Goal: Task Accomplishment & Management: Use online tool/utility

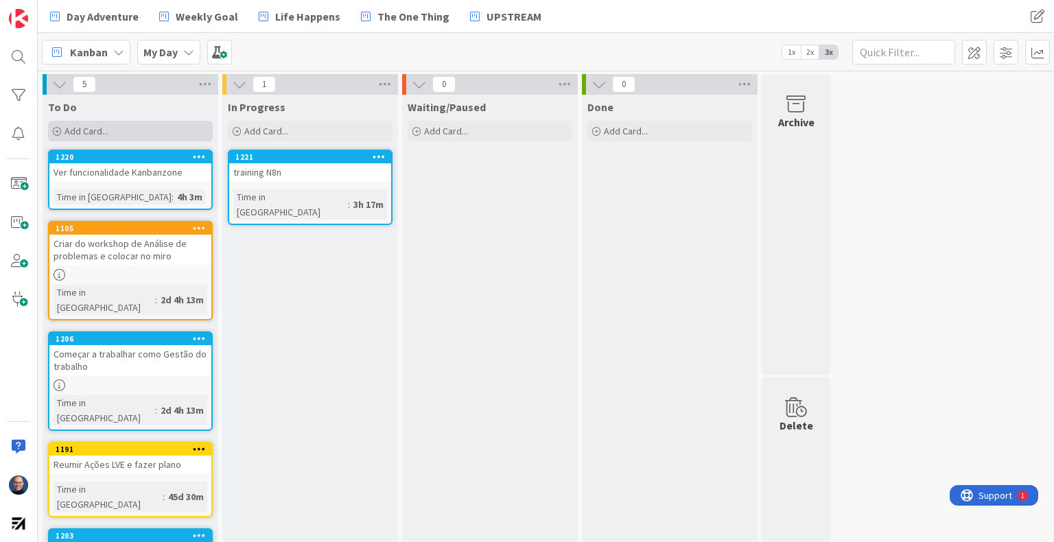
click at [131, 127] on div "Add Card..." at bounding box center [130, 131] width 165 height 21
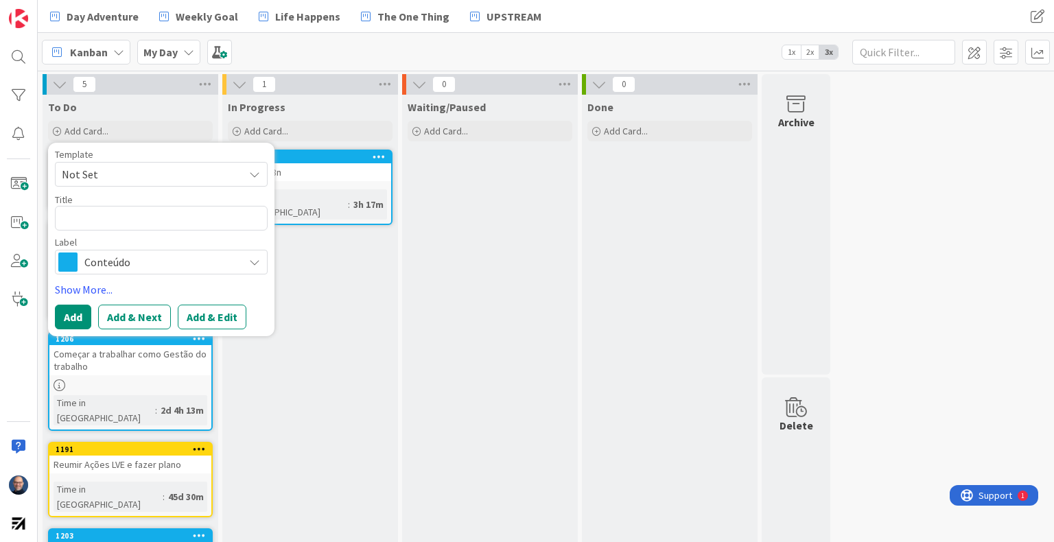
click at [142, 260] on span "Conteúdo" at bounding box center [160, 261] width 152 height 19
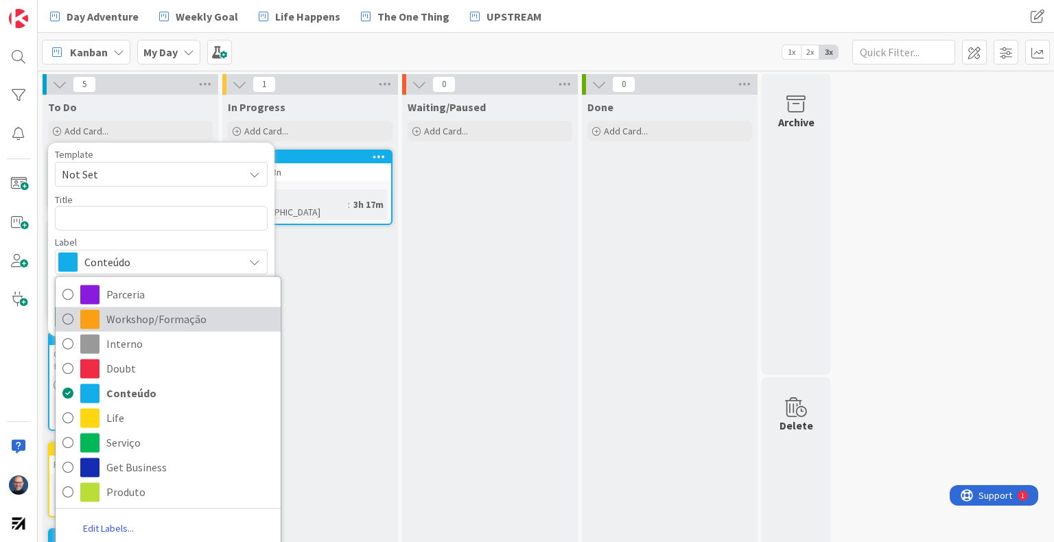
click at [162, 315] on span "Workshop/Formação" at bounding box center [189, 319] width 167 height 21
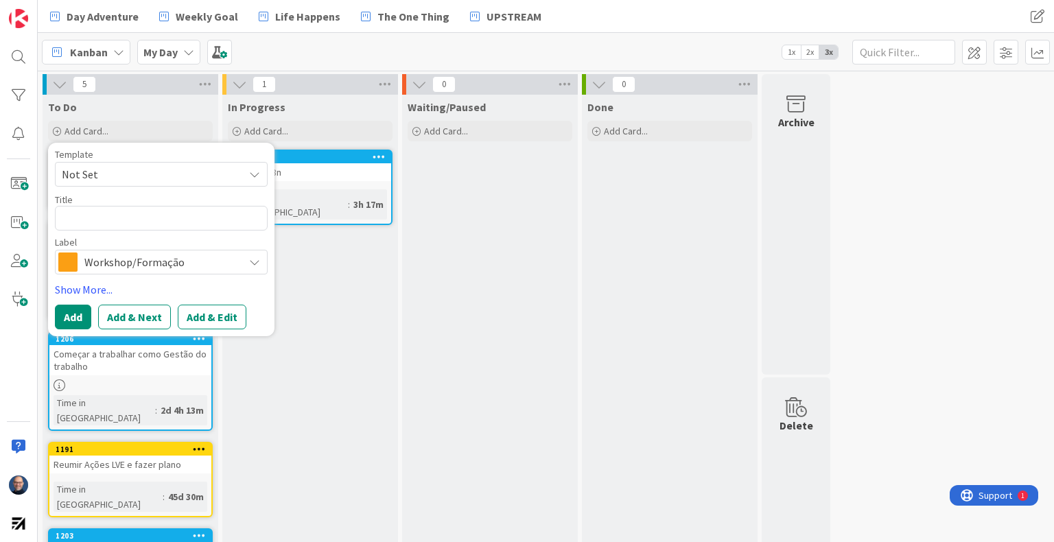
click at [149, 201] on div "Title 0 / 128" at bounding box center [161, 199] width 213 height 12
click at [156, 262] on span "Workshop/Formação" at bounding box center [160, 261] width 152 height 19
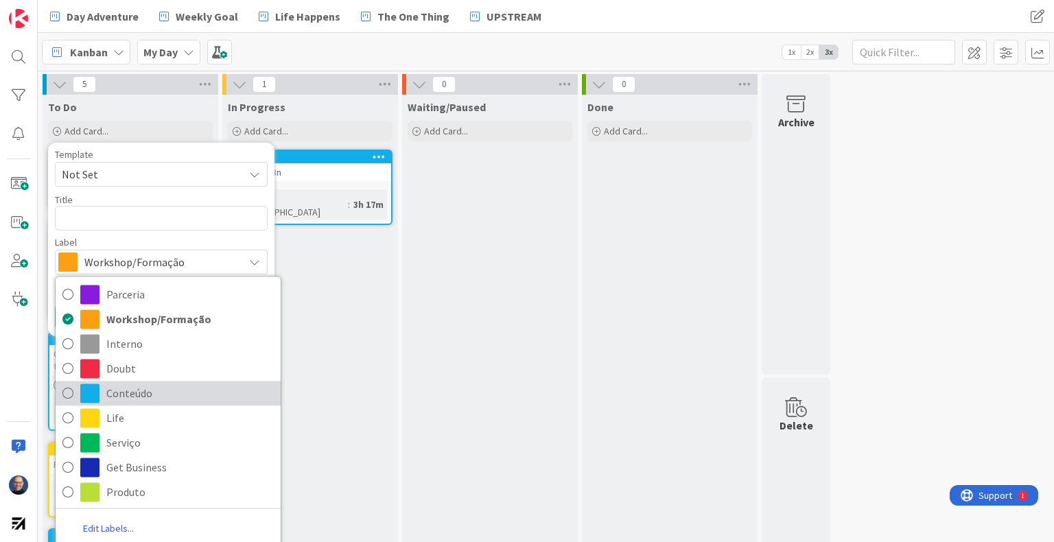
click at [163, 395] on span "Conteúdo" at bounding box center [189, 393] width 167 height 21
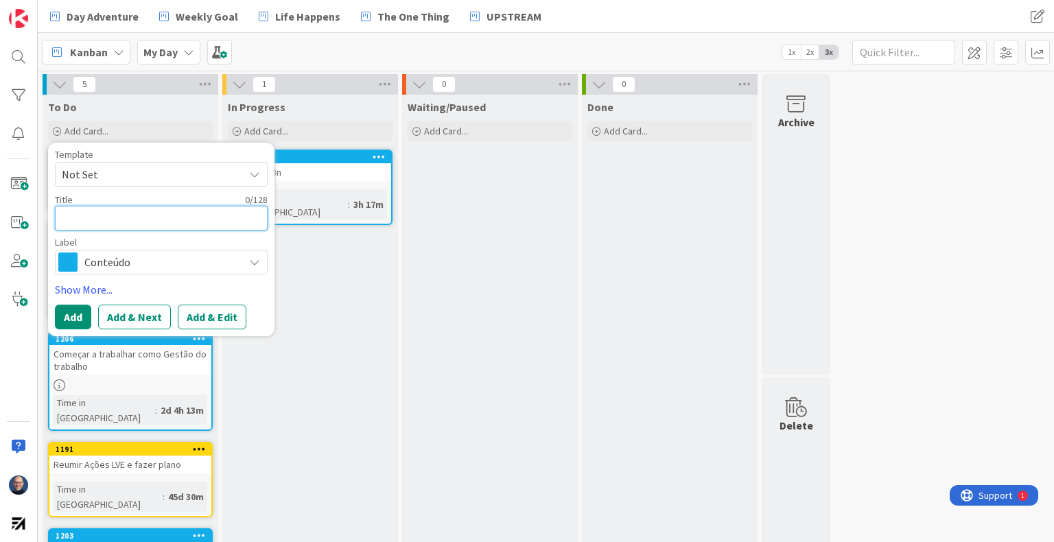
click at [143, 220] on textarea at bounding box center [161, 218] width 213 height 25
type textarea "x"
type textarea "F"
type textarea "x"
type textarea "Fr"
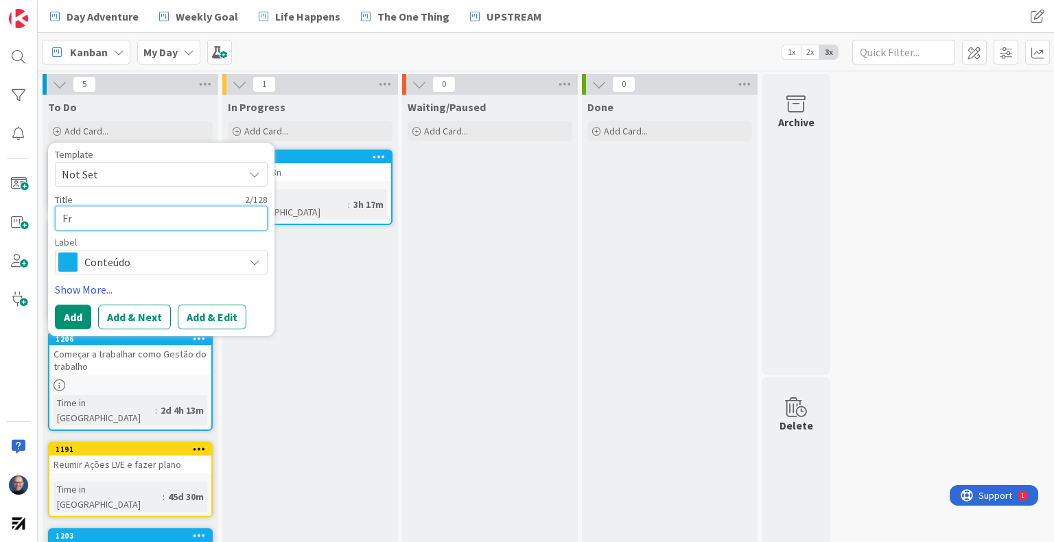
type textarea "x"
type textarea "F"
type textarea "x"
type textarea "Fo"
type textarea "x"
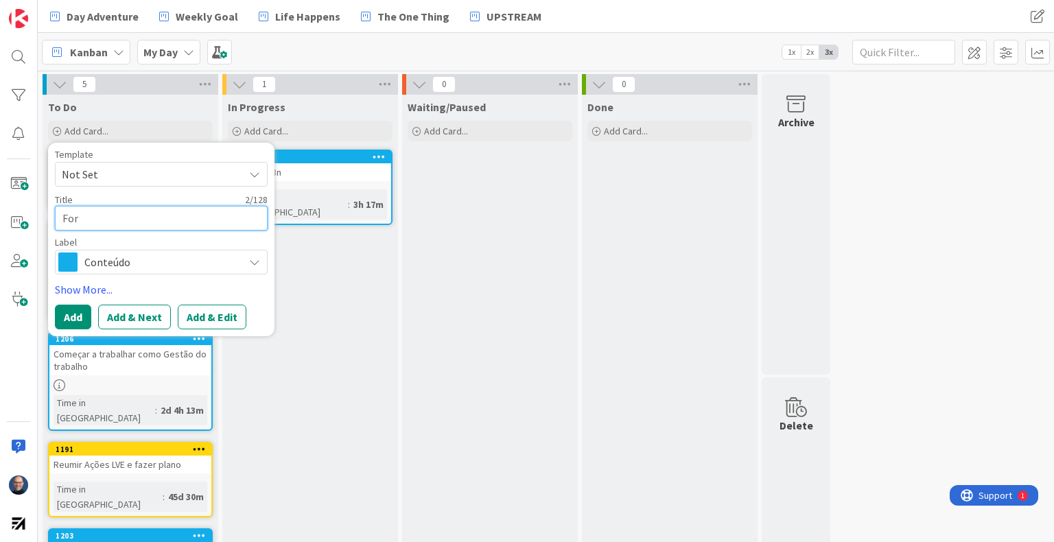
type textarea "Form"
type textarea "x"
type textarea "Forma"
type textarea "x"
type textarea "Formau"
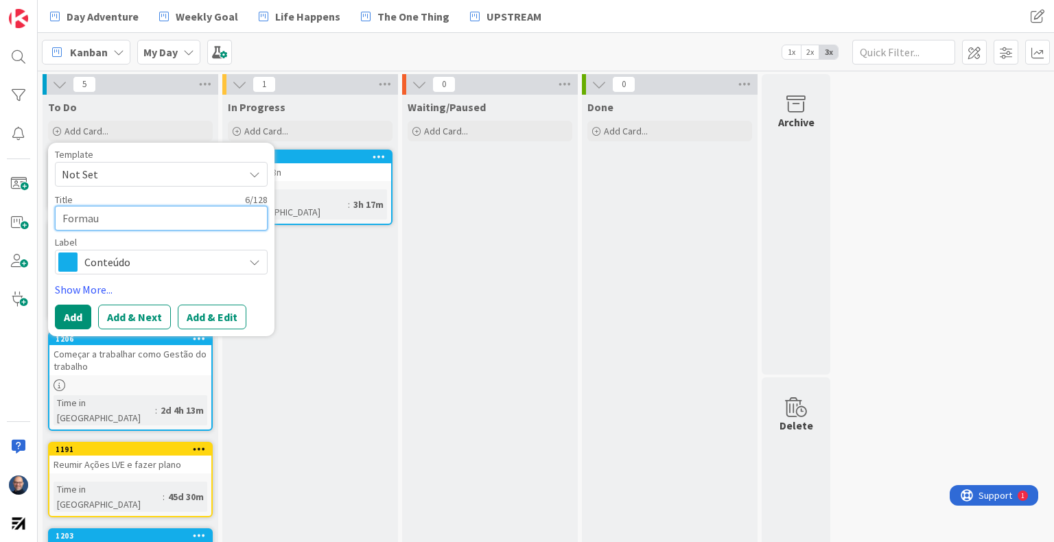
type textarea "x"
type textarea "Formaul"
type textarea "x"
type textarea "Formaula"
type textarea "x"
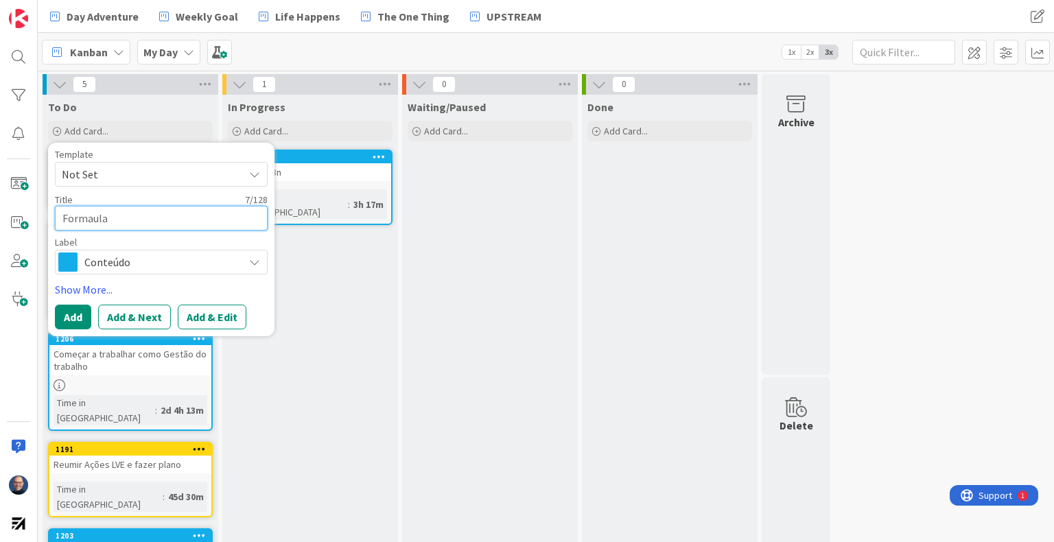
type textarea "Formaul"
type textarea "x"
type textarea "Formau"
type textarea "x"
type textarea "Forma"
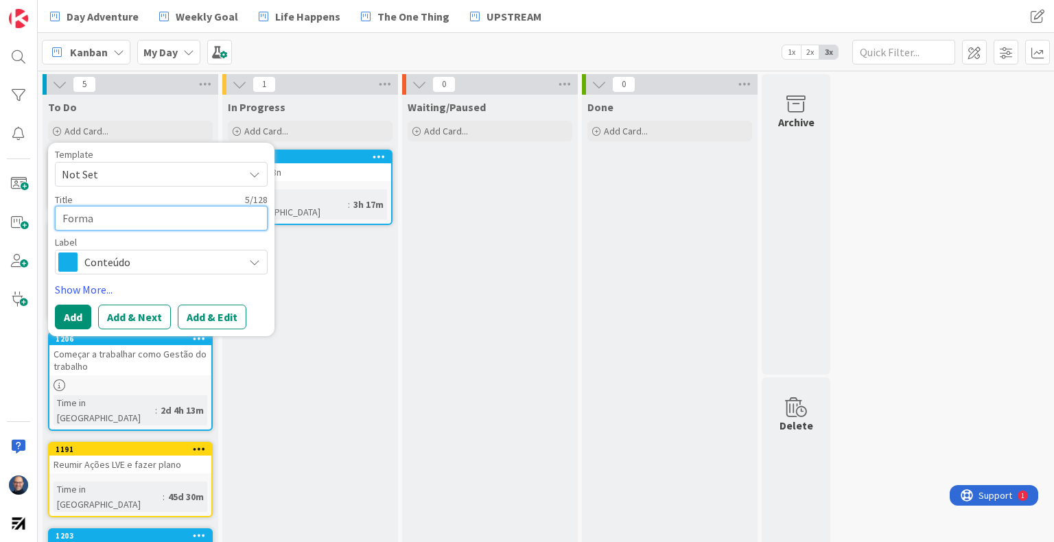
type textarea "x"
type textarea "Form"
type textarea "x"
type textarea "For"
type textarea "x"
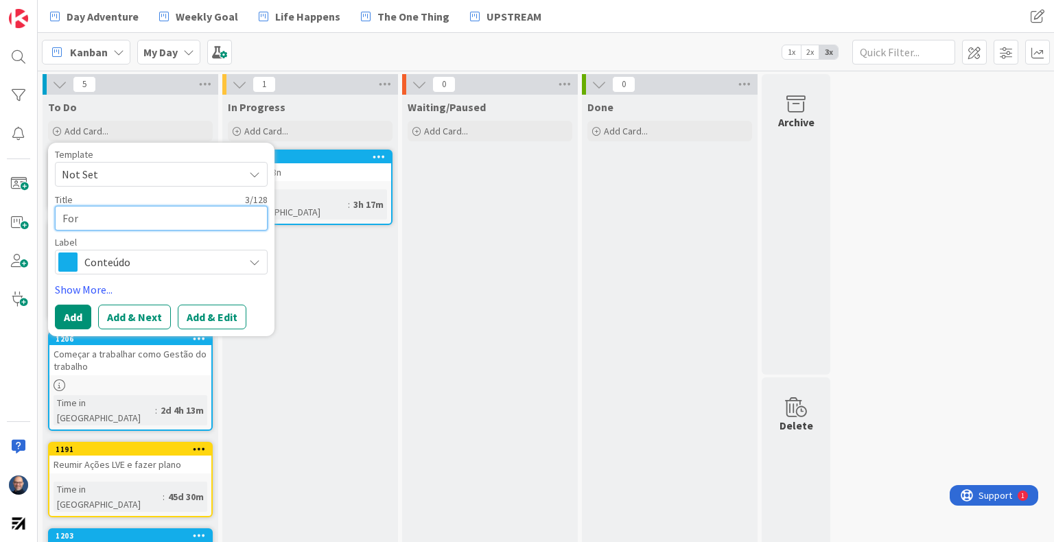
type textarea "Fo"
type textarea "x"
type textarea "F"
type textarea "x"
type textarea "E"
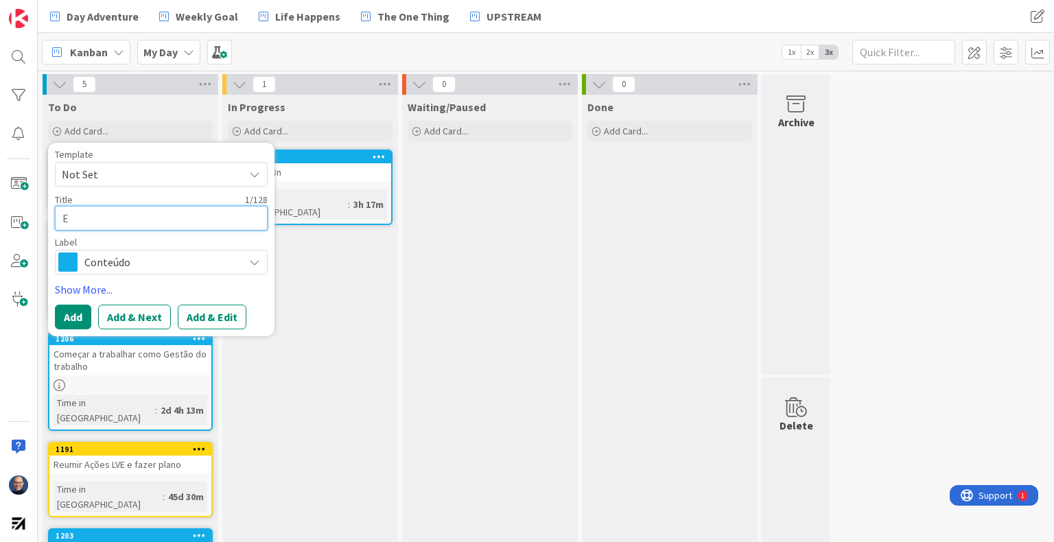
type textarea "x"
type textarea "Ex"
type textarea "x"
type textarea "Exc"
type textarea "x"
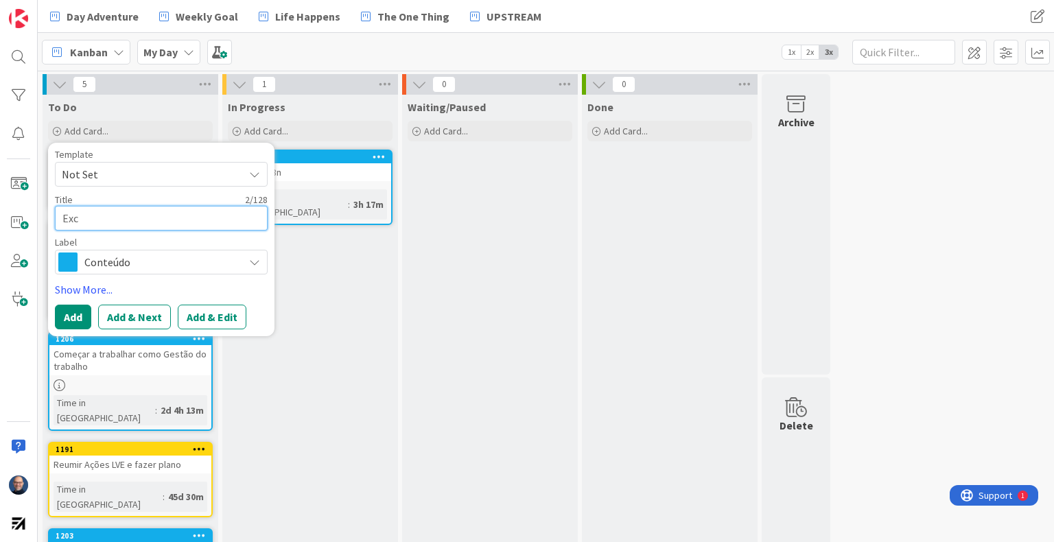
type textarea "Exce"
type textarea "x"
type textarea "Excel"
type textarea "x"
type textarea "Excel"
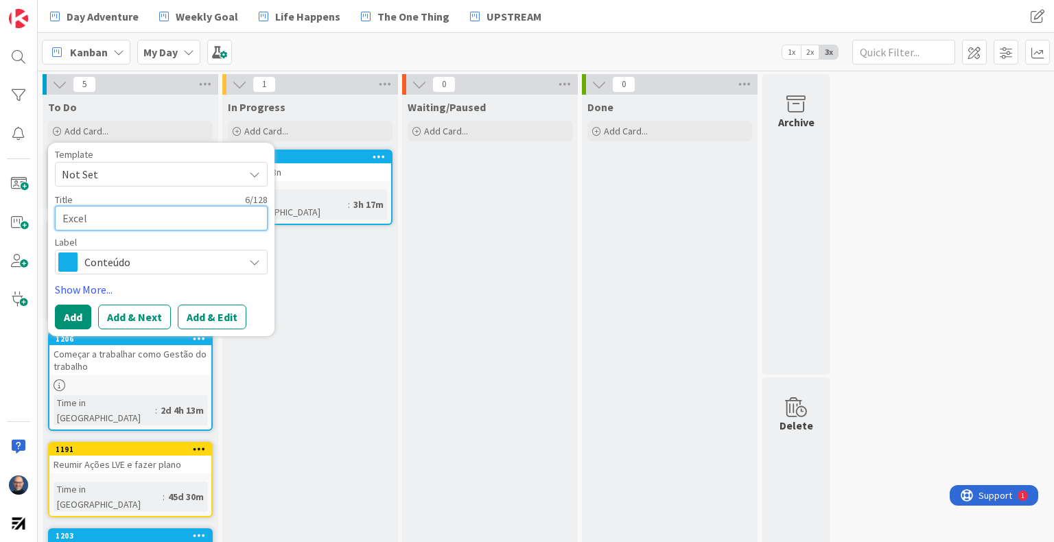
type textarea "x"
type textarea "Excel -"
type textarea "x"
type textarea "Excel - F"
type textarea "x"
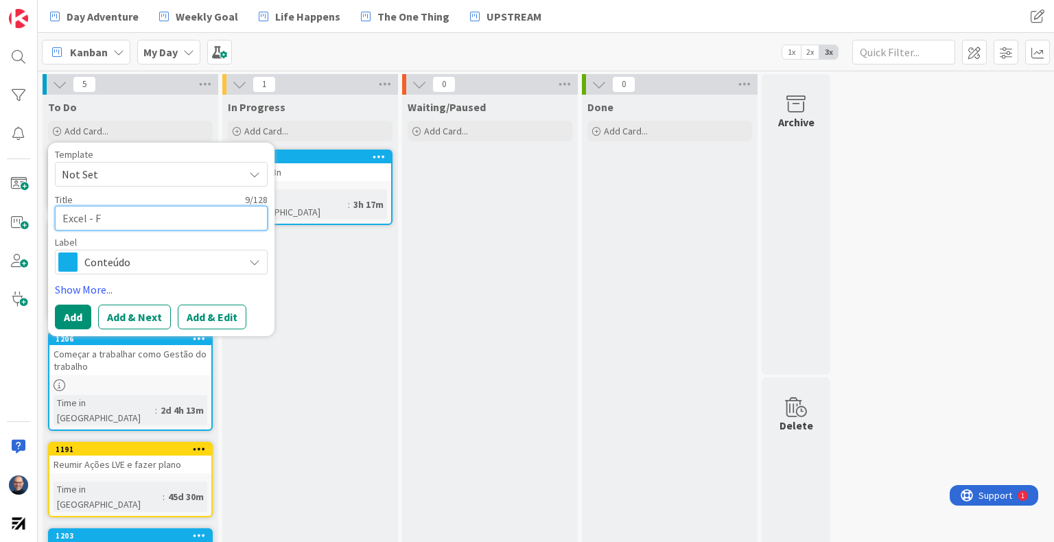
type textarea "Excel - Fo"
type textarea "x"
type textarea "Excel - For"
type textarea "x"
type textarea "Excel - Form"
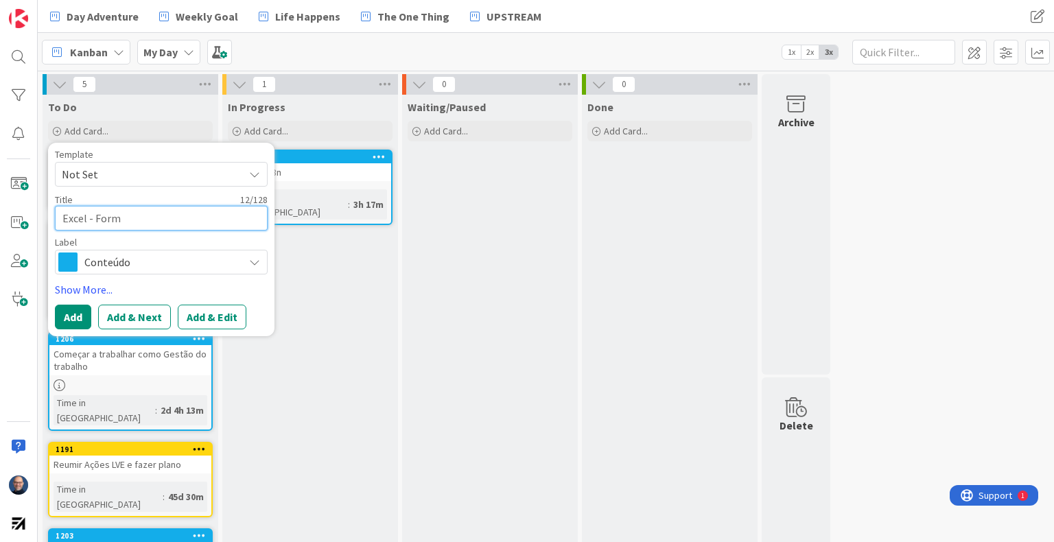
type textarea "x"
type textarea "Excel - Formu"
type textarea "x"
type textarea "Excel - Formul"
type textarea "x"
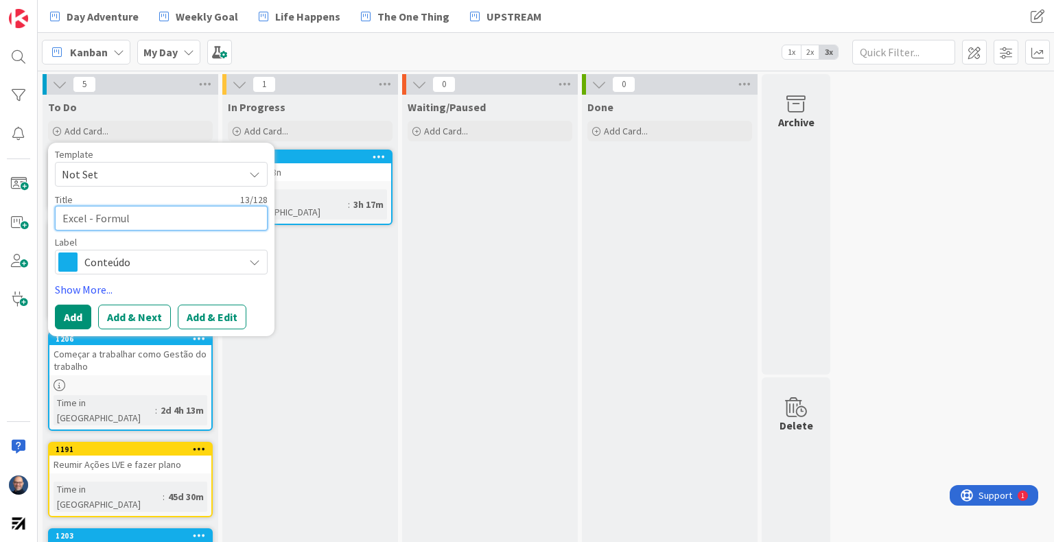
type textarea "Excel - Formula"
type textarea "x"
type textarea "Excel - Formula"
type textarea "x"
type textarea "Excel - Formula v"
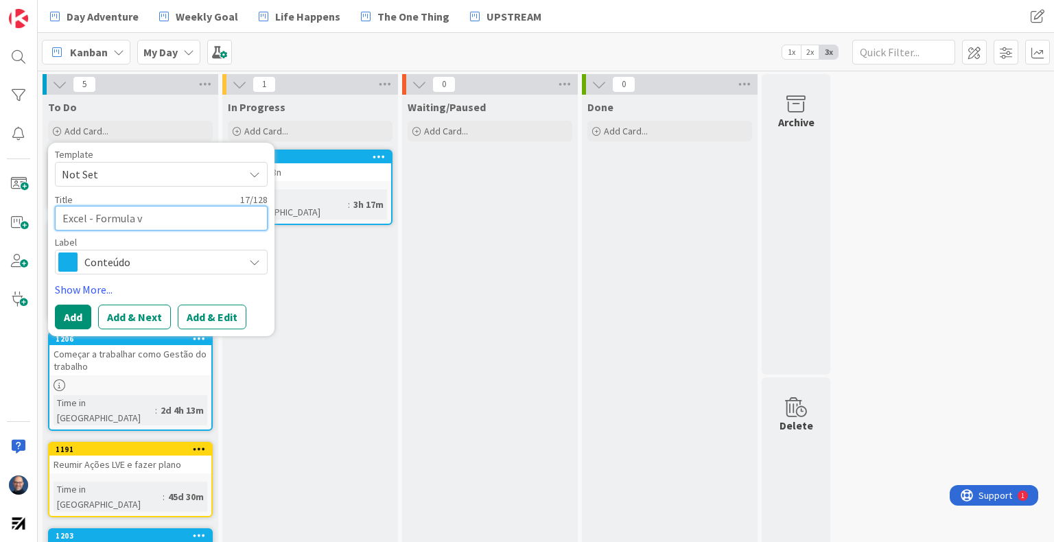
type textarea "x"
type textarea "Excel - Formula va"
type textarea "x"
type textarea "Excel - Formula val"
type textarea "x"
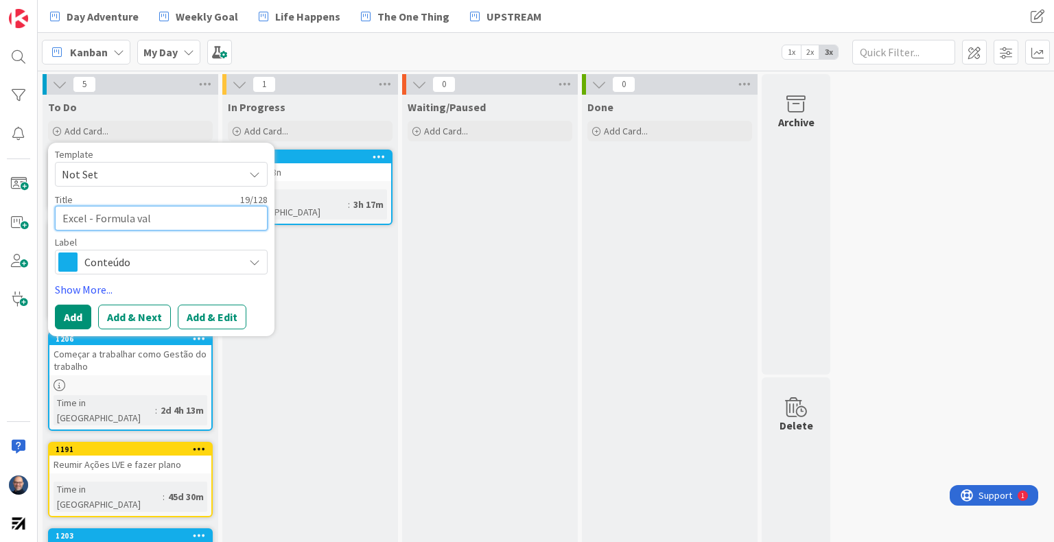
type textarea "Excel - Formula valo"
type textarea "x"
type textarea "Excel - Formula valor"
type textarea "x"
type textarea "Excel - Formula valor"
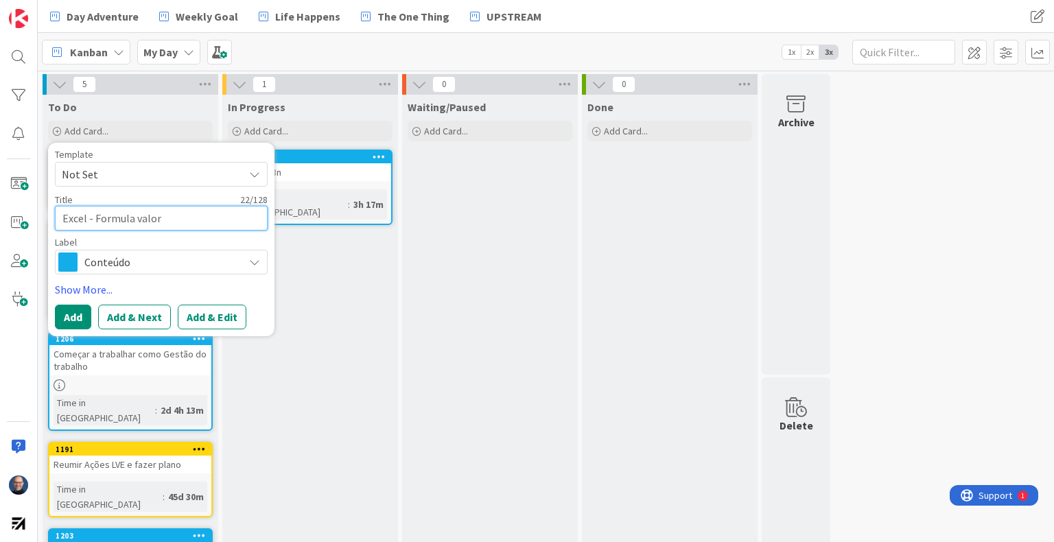
type textarea "x"
type textarea "Excel - Formula valor a"
type textarea "x"
type textarea "Excel - Formula valor ab"
type textarea "x"
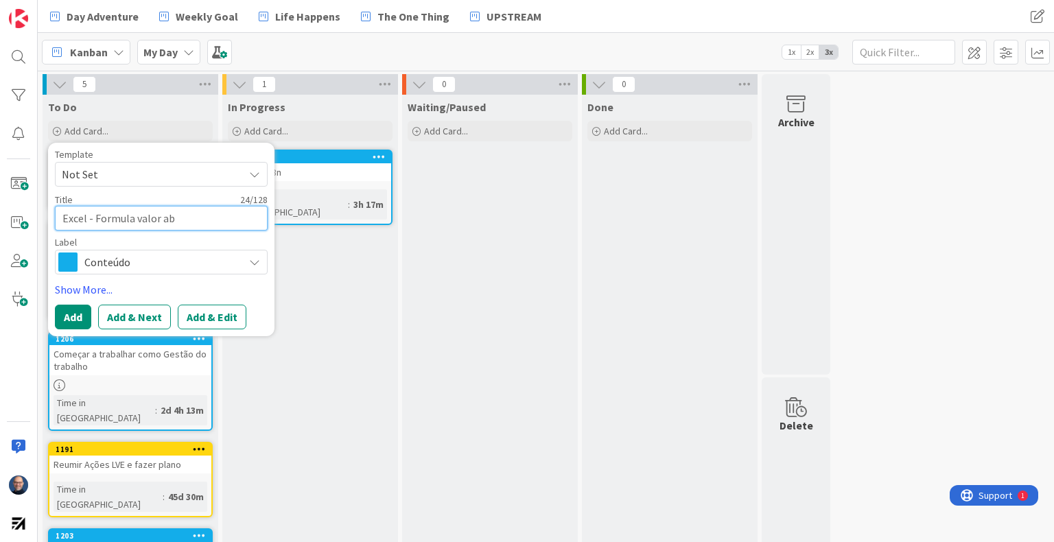
type textarea "Excel - Formula valor abs"
type textarea "x"
type textarea "Excel - Formula valor abso"
type textarea "x"
type textarea "Excel - Formula valor absol"
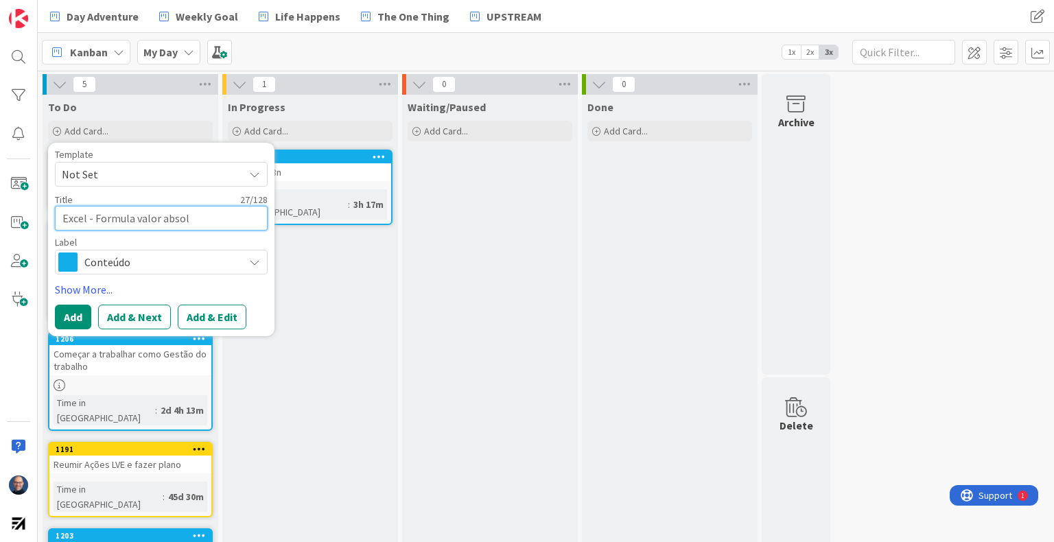
type textarea "x"
type textarea "Excel - Formula valor absolu"
type textarea "x"
type textarea "Excel - Formula valor absolut"
type textarea "x"
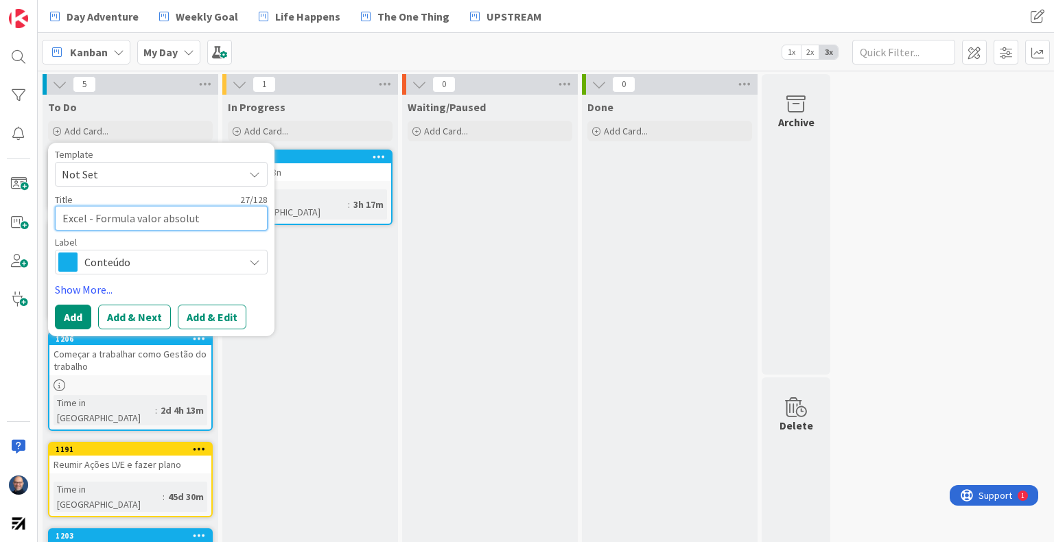
type textarea "Excel - Formula valor absoluto"
type textarea "x"
type textarea "Excel - Formula valor absoluto"
click at [203, 318] on button "Add & Edit" at bounding box center [212, 317] width 69 height 25
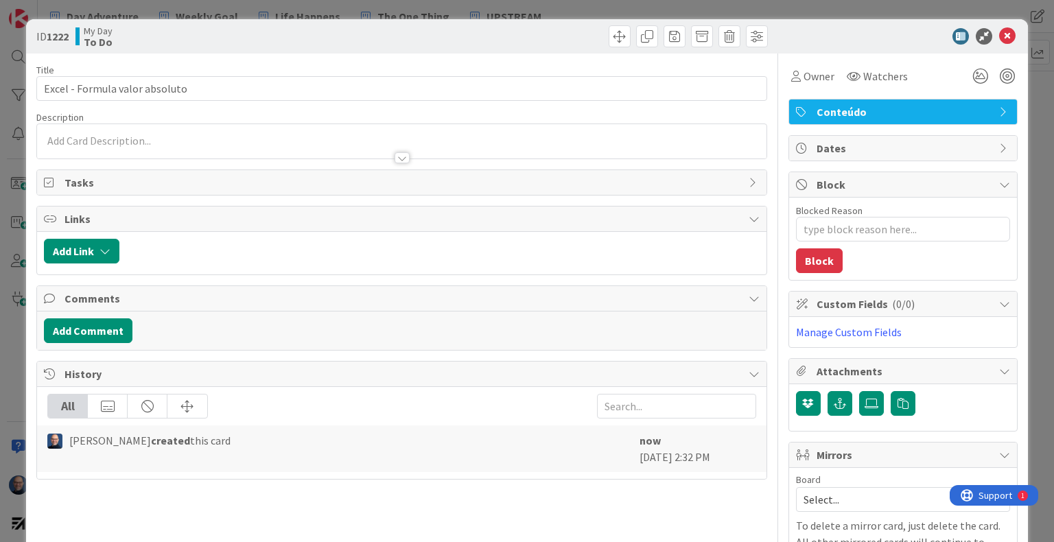
type textarea "x"
click at [202, 136] on div at bounding box center [401, 141] width 729 height 34
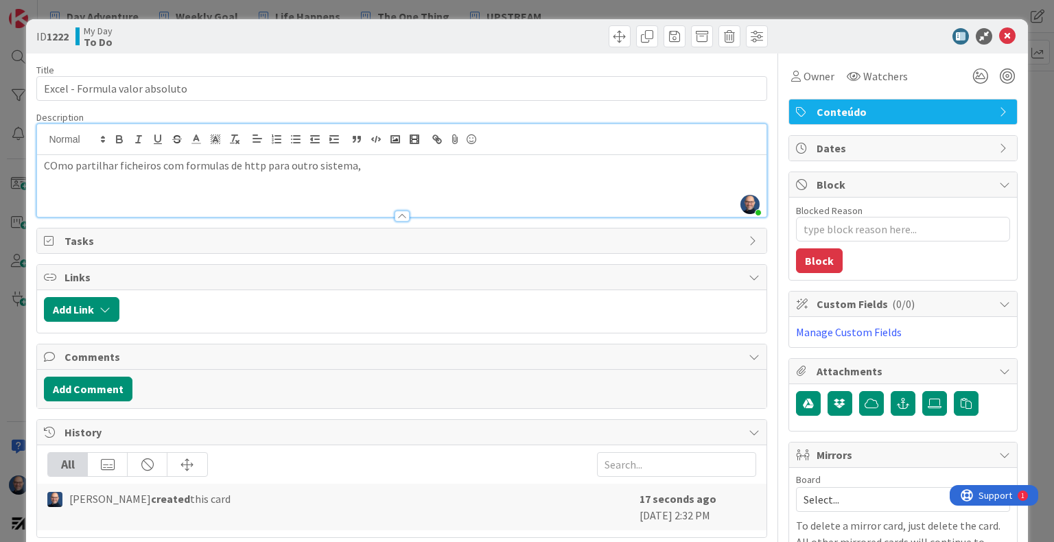
click at [154, 163] on p "COmo partilhar ficheiros com formulas de http para outro sistema," at bounding box center [401, 166] width 715 height 16
click at [439, 167] on p "COmo partilhar ficheiros com externos, com formulas de http para outro sistema," at bounding box center [401, 166] width 715 height 16
click at [52, 172] on p "COmo partilhar ficheiros com externos, com formulas de http para outro sistema,…" at bounding box center [401, 166] width 715 height 16
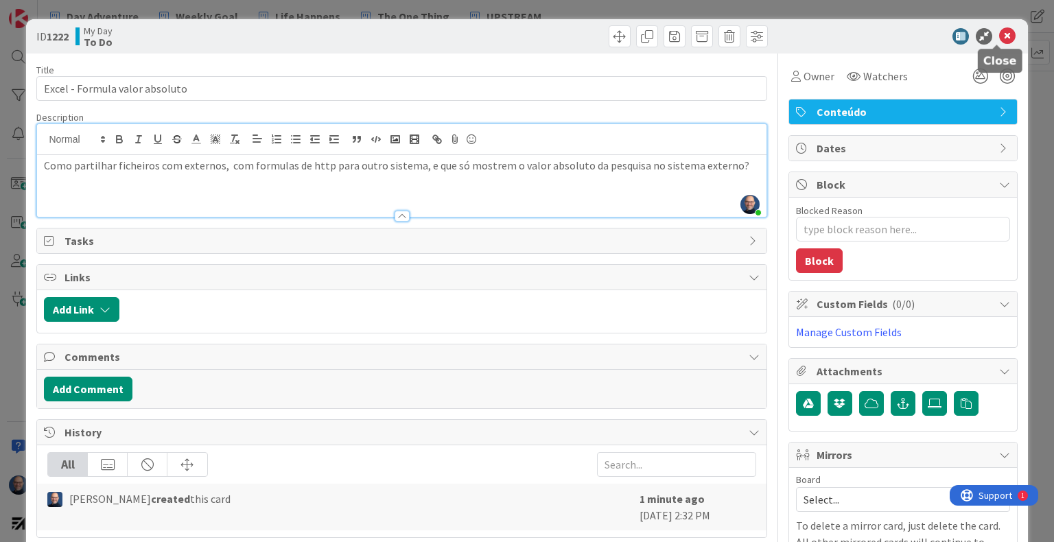
click at [999, 37] on icon at bounding box center [1007, 36] width 16 height 16
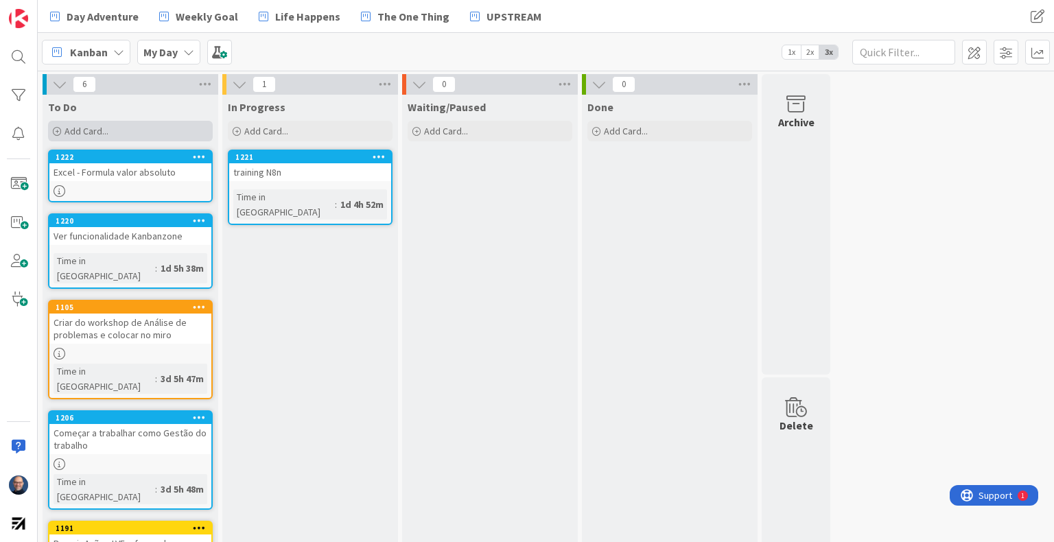
click at [145, 128] on div "Add Card..." at bounding box center [130, 131] width 165 height 21
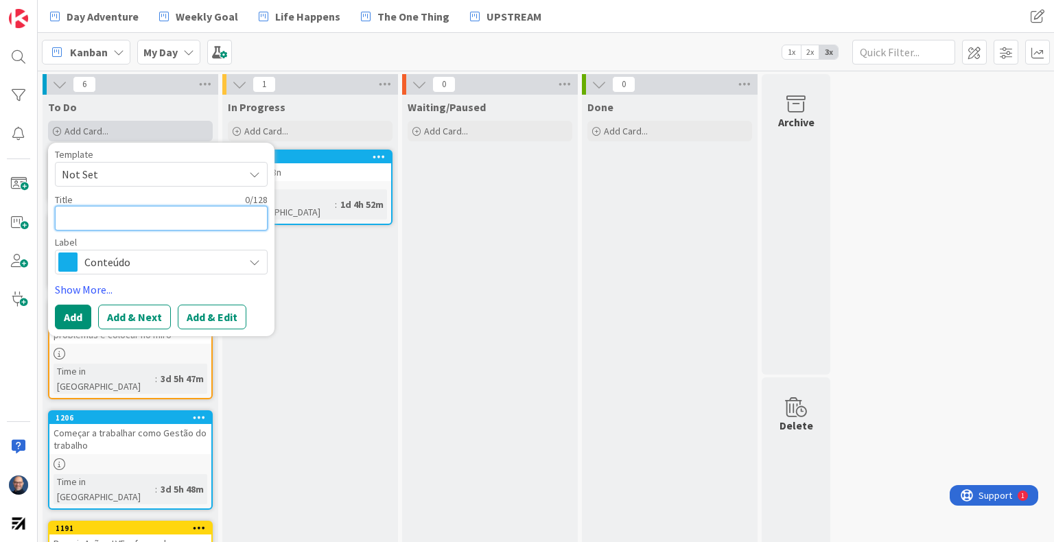
type textarea "x"
type textarea "E"
type textarea "x"
type textarea "Em"
type textarea "x"
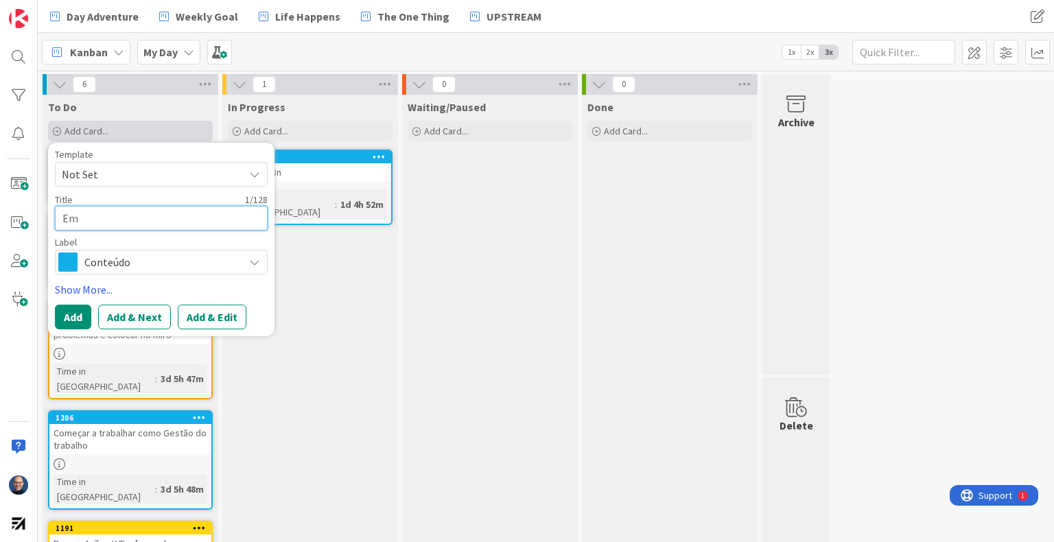
type textarea "Ema"
type textarea "x"
type textarea "Emai"
type textarea "x"
type textarea "Email"
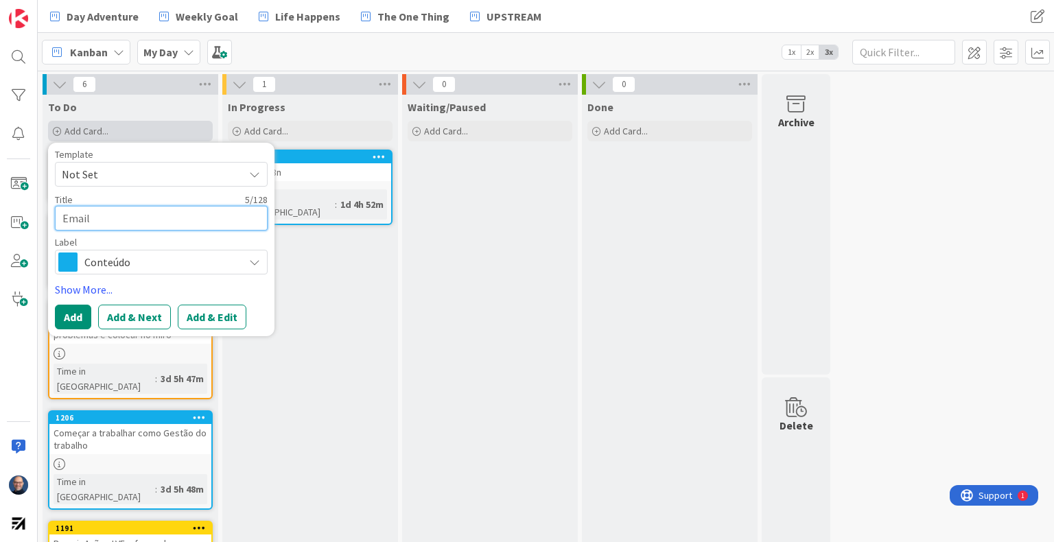
type textarea "x"
type textarea "Email"
type textarea "x"
type textarea "Email c"
type textarea "x"
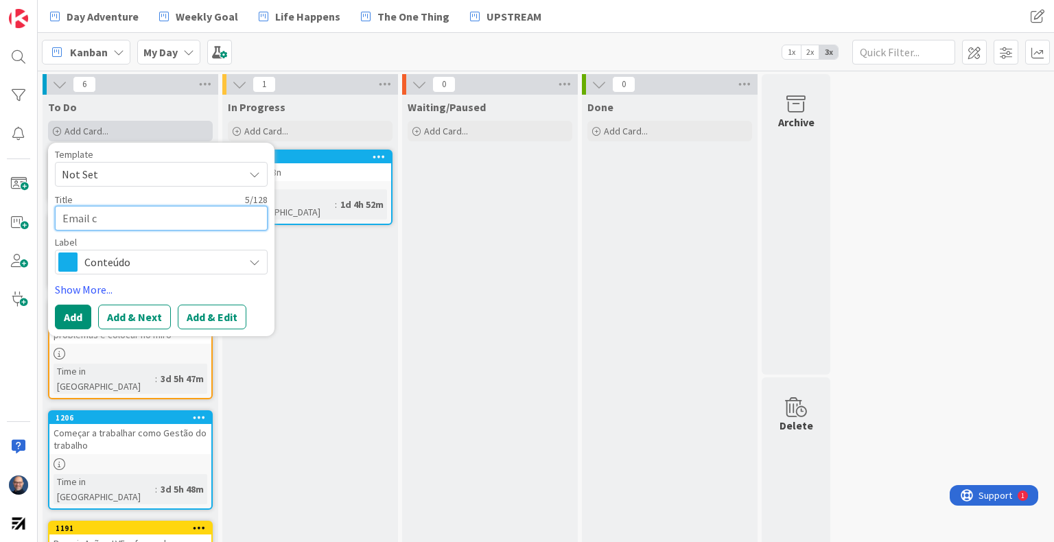
type textarea "Email co"
type textarea "x"
type textarea "Email com"
type textarea "x"
type textarea "Email com"
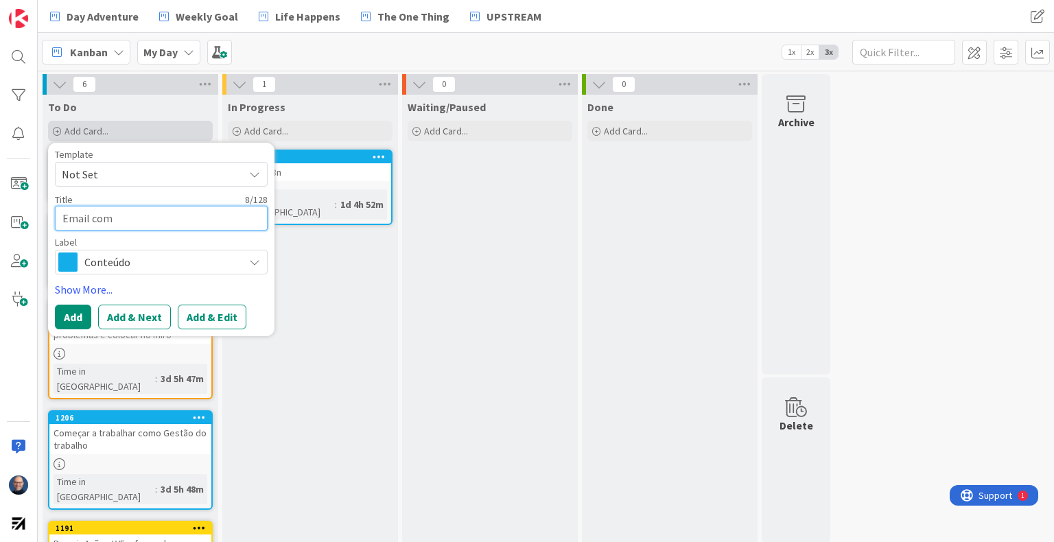
type textarea "x"
type textarea "Email com a"
type textarea "x"
type textarea "Email com an"
type textarea "x"
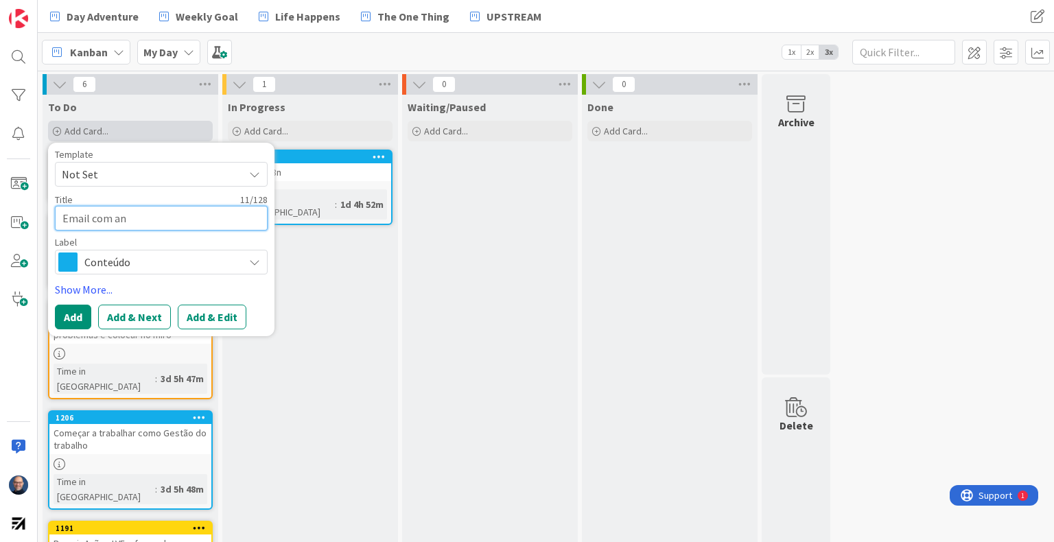
type textarea "Email com ane"
type textarea "x"
type textarea "Email com anex"
type textarea "x"
type textarea "Email com anexo"
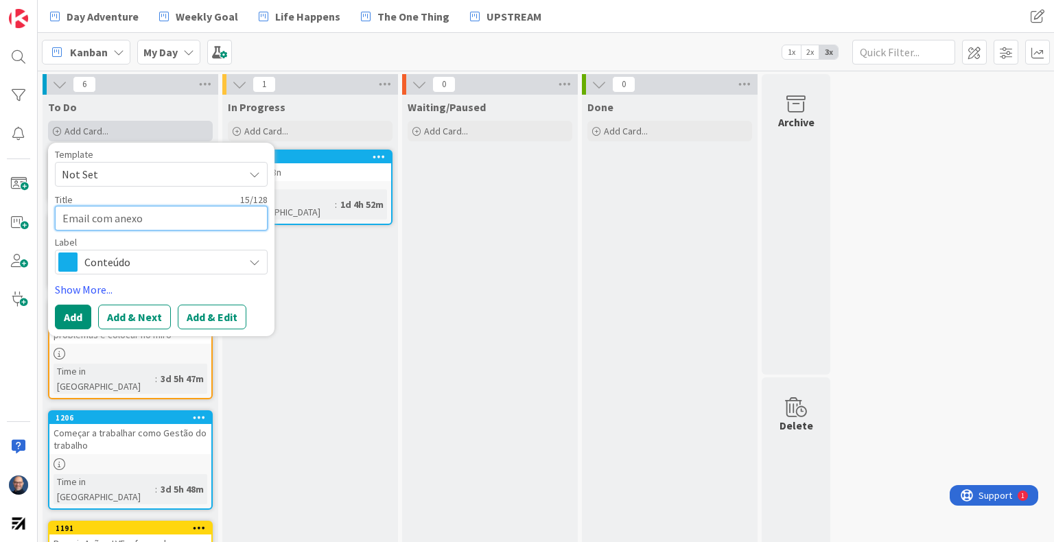
type textarea "x"
type textarea "Email com anexo"
type textarea "x"
type textarea "Email com anexo e"
type textarea "x"
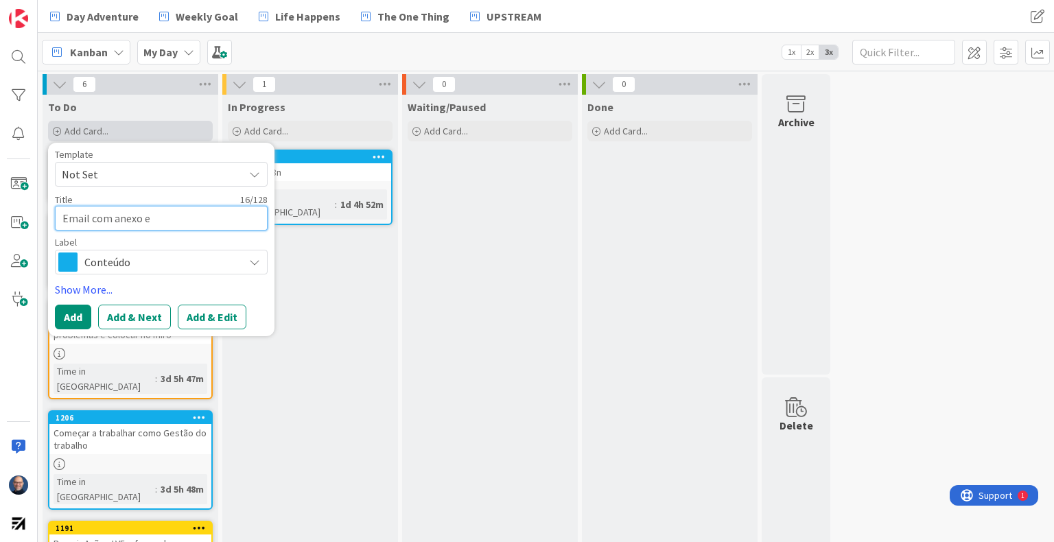
type textarea "Email com anexo e"
type textarea "x"
type textarea "Email com anexo e f"
type textarea "x"
type textarea "Email com anexo e faz"
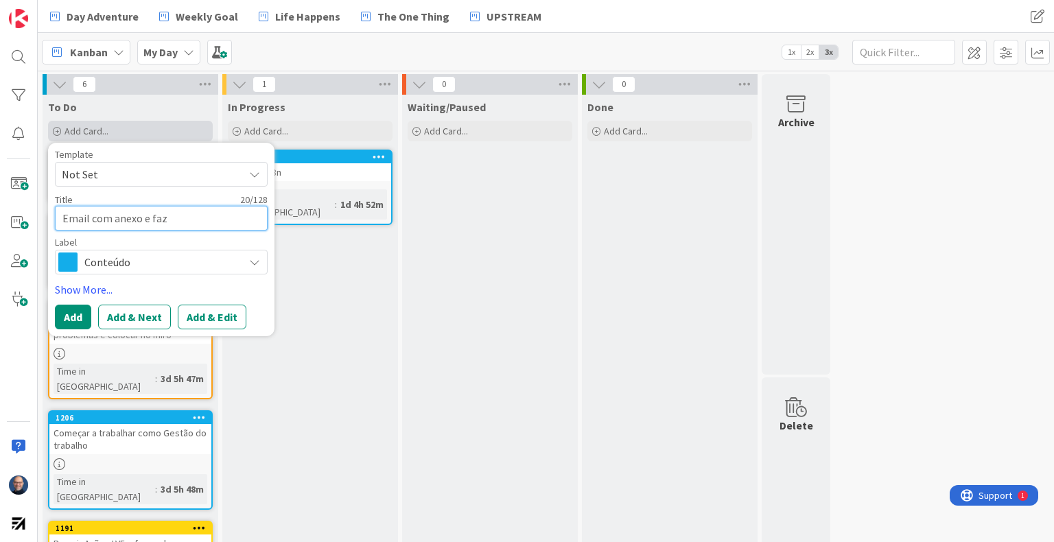
type textarea "x"
type textarea "Email com anexo e fazer"
type textarea "x"
type textarea "Email com anexo e fazer"
type textarea "x"
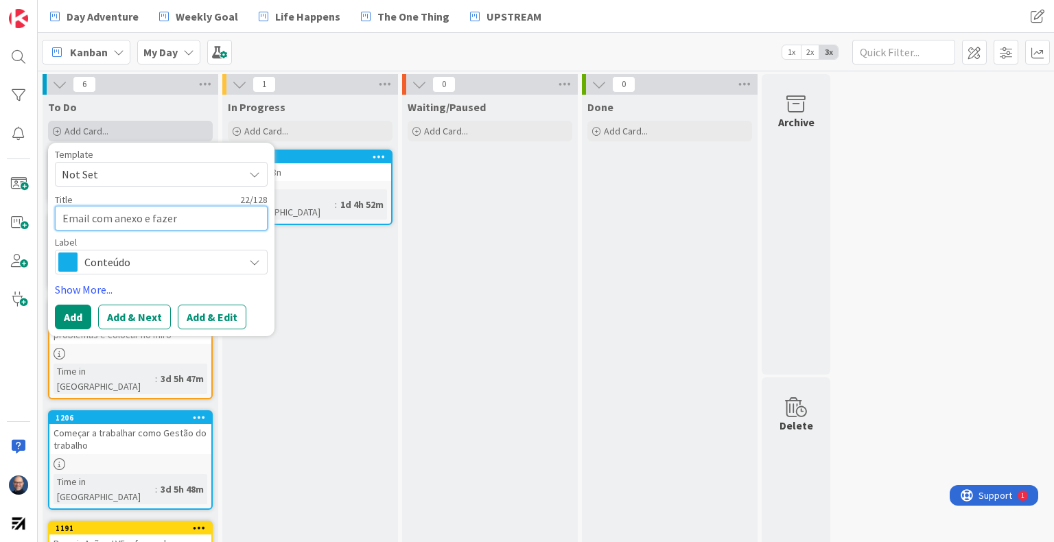
type textarea "Email com anexo e fazer m"
type textarea "x"
type textarea "Email com anexo e fazer me"
type textarea "x"
type textarea "Email com anexo e fazer mer"
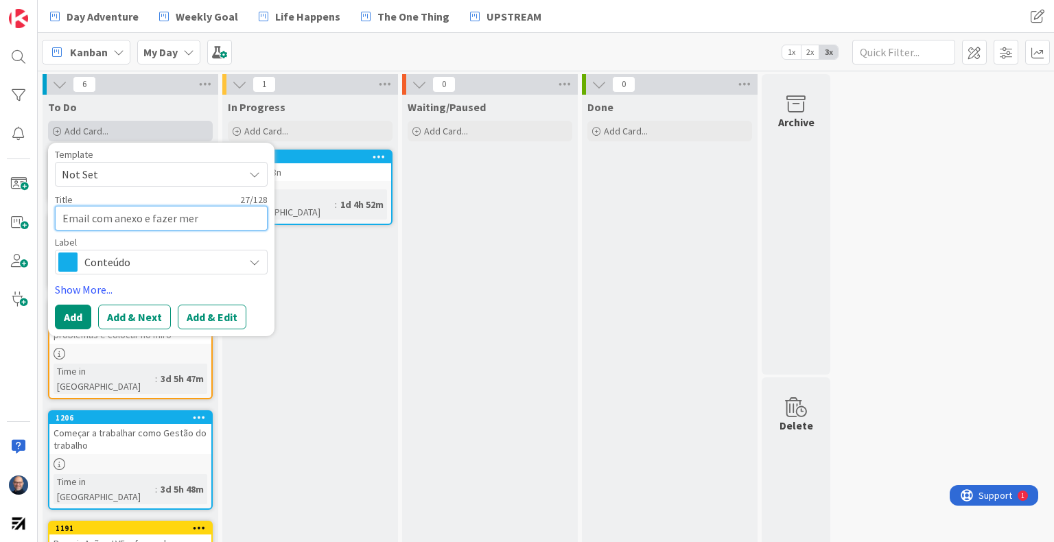
type textarea "x"
type textarea "Email com anexo e fazer merg"
type textarea "x"
type textarea "Email com anexo e fazer merge"
type textarea "x"
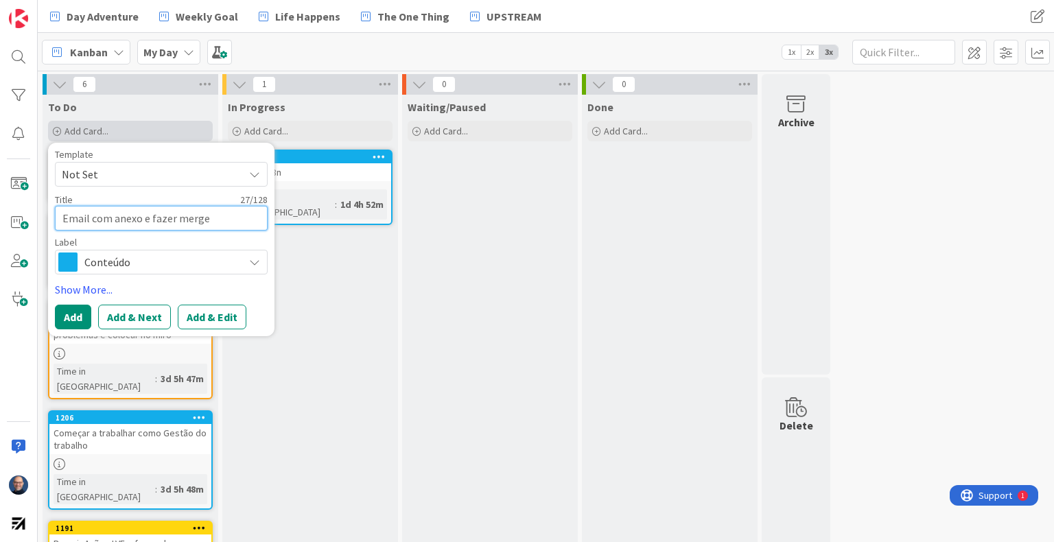
type textarea "Email com anexo e fazer merge"
type textarea "x"
type textarea "Email com anexo e fazer merge p"
type textarea "x"
type textarea "Email com anexo e fazer merge pa"
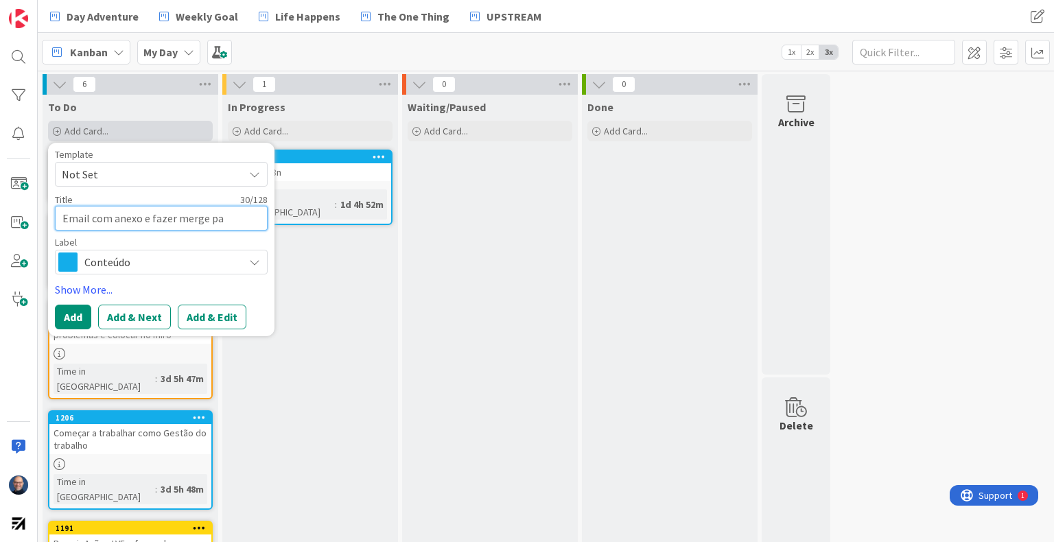
type textarea "x"
type textarea "Email com anexo e fazer merge par"
type textarea "x"
type textarea "Email com anexo e fazer merge para"
type textarea "x"
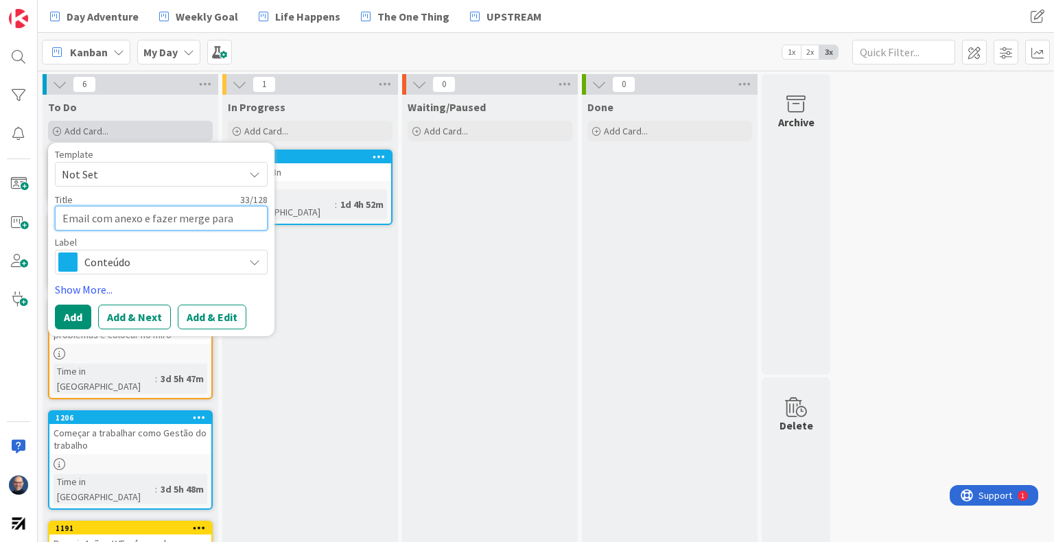
type textarea "Email com anexo e fazer merge para"
type textarea "x"
type textarea "Email com anexo e fazer merge para o"
type textarea "x"
type textarea "Email com anexo e fazer merge para ou"
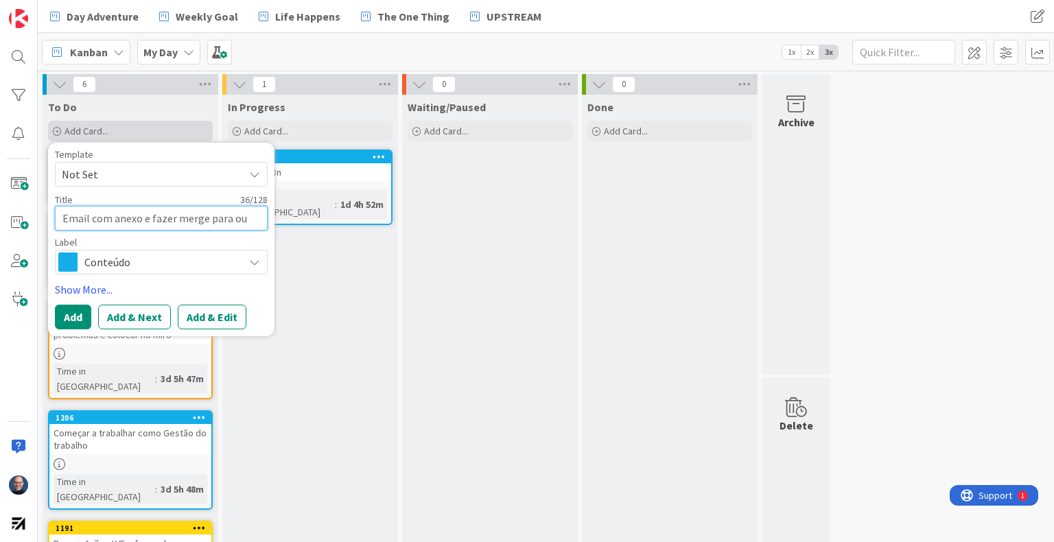
type textarea "x"
type textarea "Email com anexo e fazer merge para out"
type textarea "x"
type textarea "Email com anexo e fazer merge para outr"
type textarea "x"
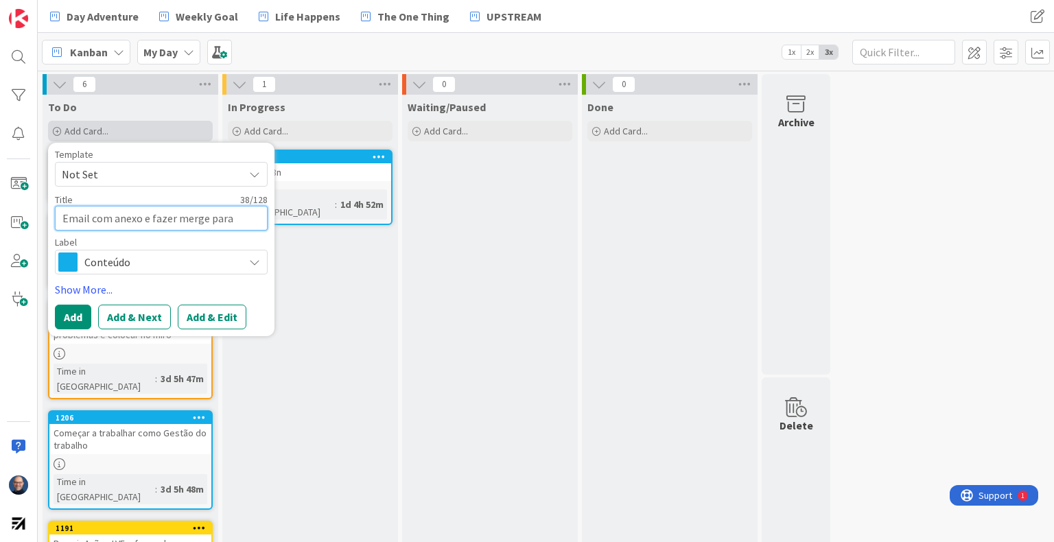
type textarea "Email com anexo e fazer merge para outro"
type textarea "x"
type textarea "Email com anexo e fazer merge para outro f"
type textarea "x"
type textarea "Email com anexo e fazer merge para outro fi"
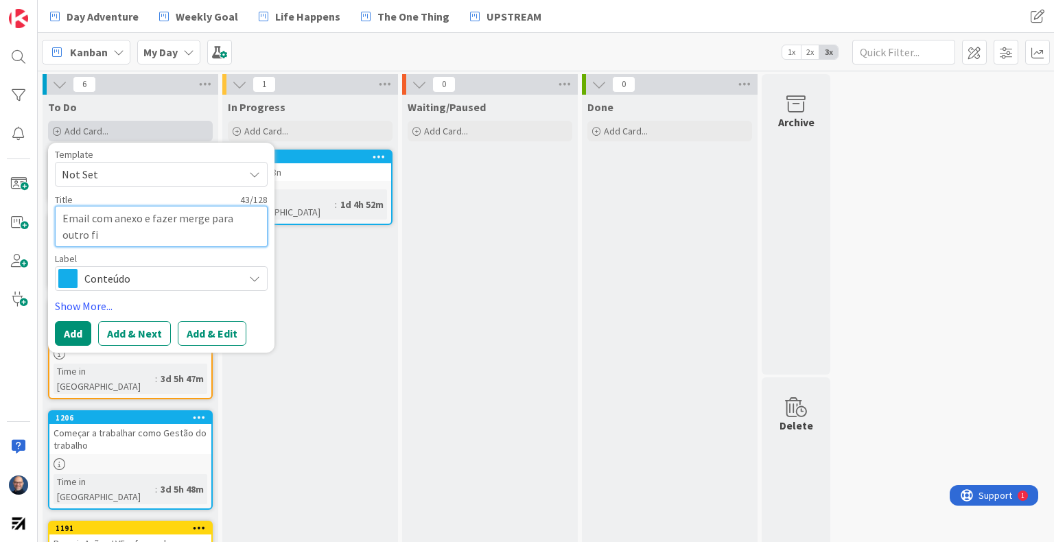
type textarea "x"
type textarea "Email com anexo e fazer merge para outro fic"
type textarea "x"
type textarea "Email com anexo e fazer merge para outro fich"
type textarea "x"
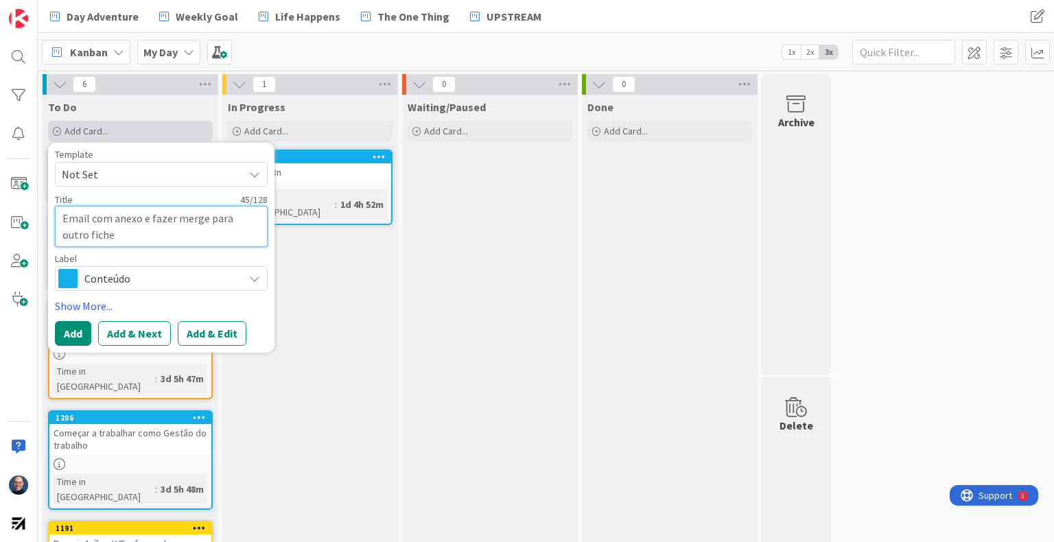
type textarea "Email com anexo e fazer merge para outro fichei"
type textarea "x"
type textarea "Email com anexo e fazer merge para outro ficheir"
type textarea "x"
type textarea "Email com anexo e fazer merge para outro ficheiro"
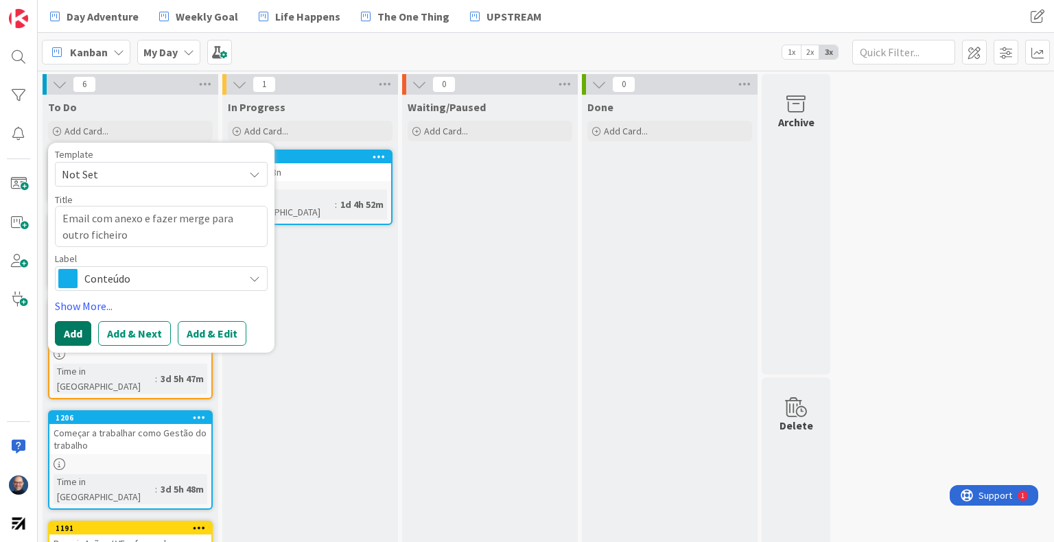
click at [63, 331] on button "Add" at bounding box center [73, 333] width 36 height 25
